Goal: Complete application form: Complete application form

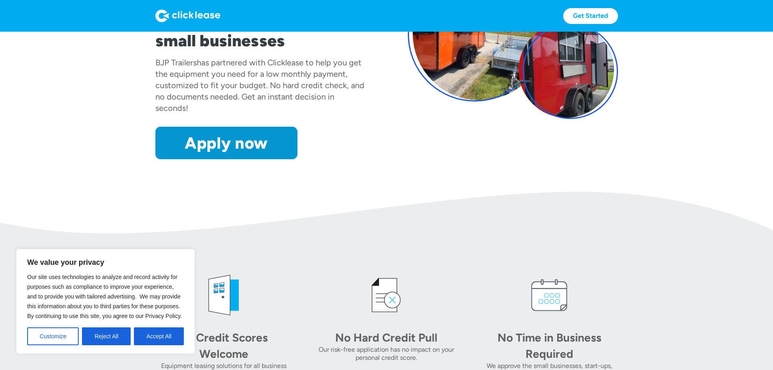
click at [354, 159] on div "Apply now Apply now" at bounding box center [260, 143] width 210 height 32
click at [110, 338] on button "Reject All" at bounding box center [106, 336] width 49 height 18
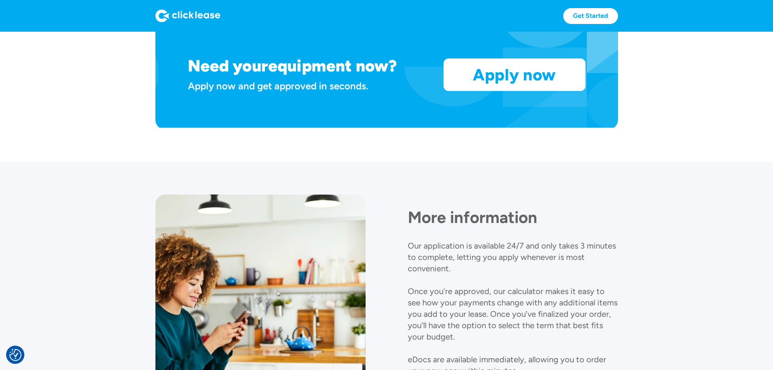
scroll to position [730, 0]
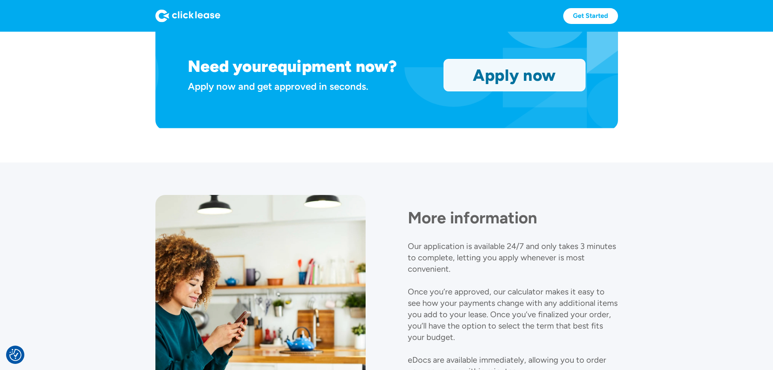
click at [566, 91] on link "Apply now" at bounding box center [514, 75] width 141 height 32
